Goal: Task Accomplishment & Management: Manage account settings

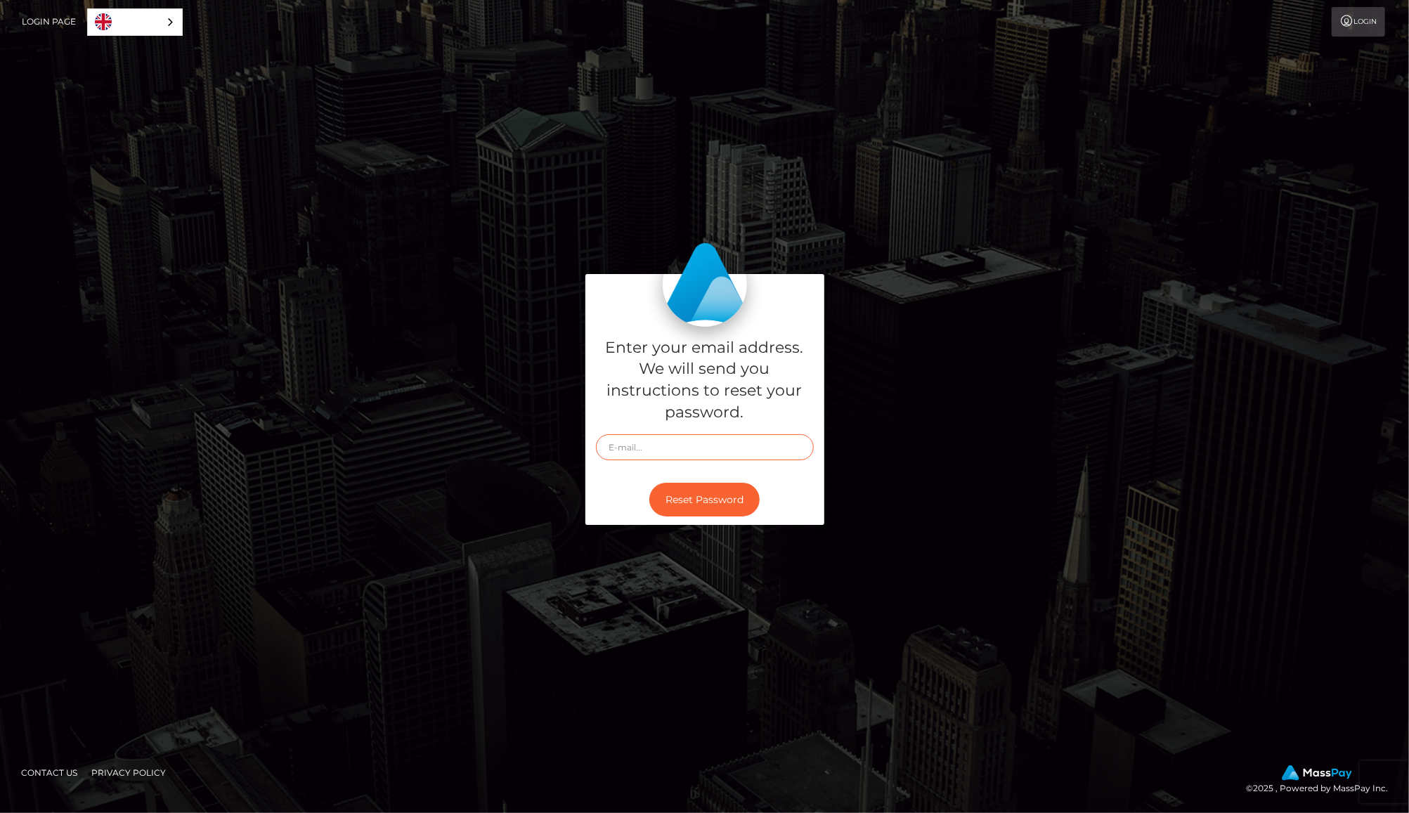
click at [703, 444] on input "text" at bounding box center [705, 447] width 218 height 26
type input "[EMAIL_ADDRESS][DOMAIN_NAME]"
click at [719, 495] on button "Reset Password" at bounding box center [704, 500] width 110 height 34
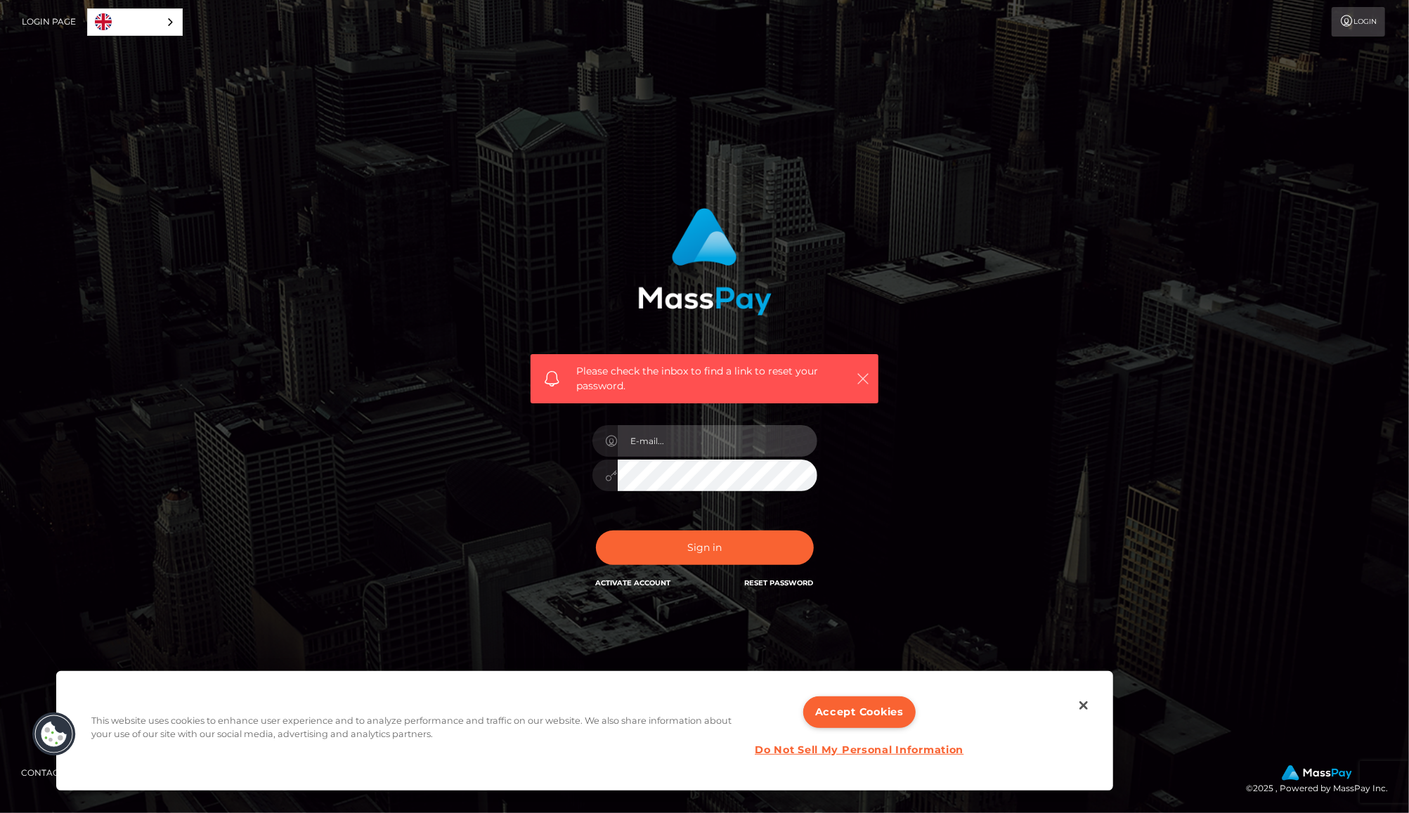
type input "[EMAIL_ADDRESS][DOMAIN_NAME]"
click at [863, 378] on icon "button" at bounding box center [863, 379] width 14 height 14
